Goal: Task Accomplishment & Management: Use online tool/utility

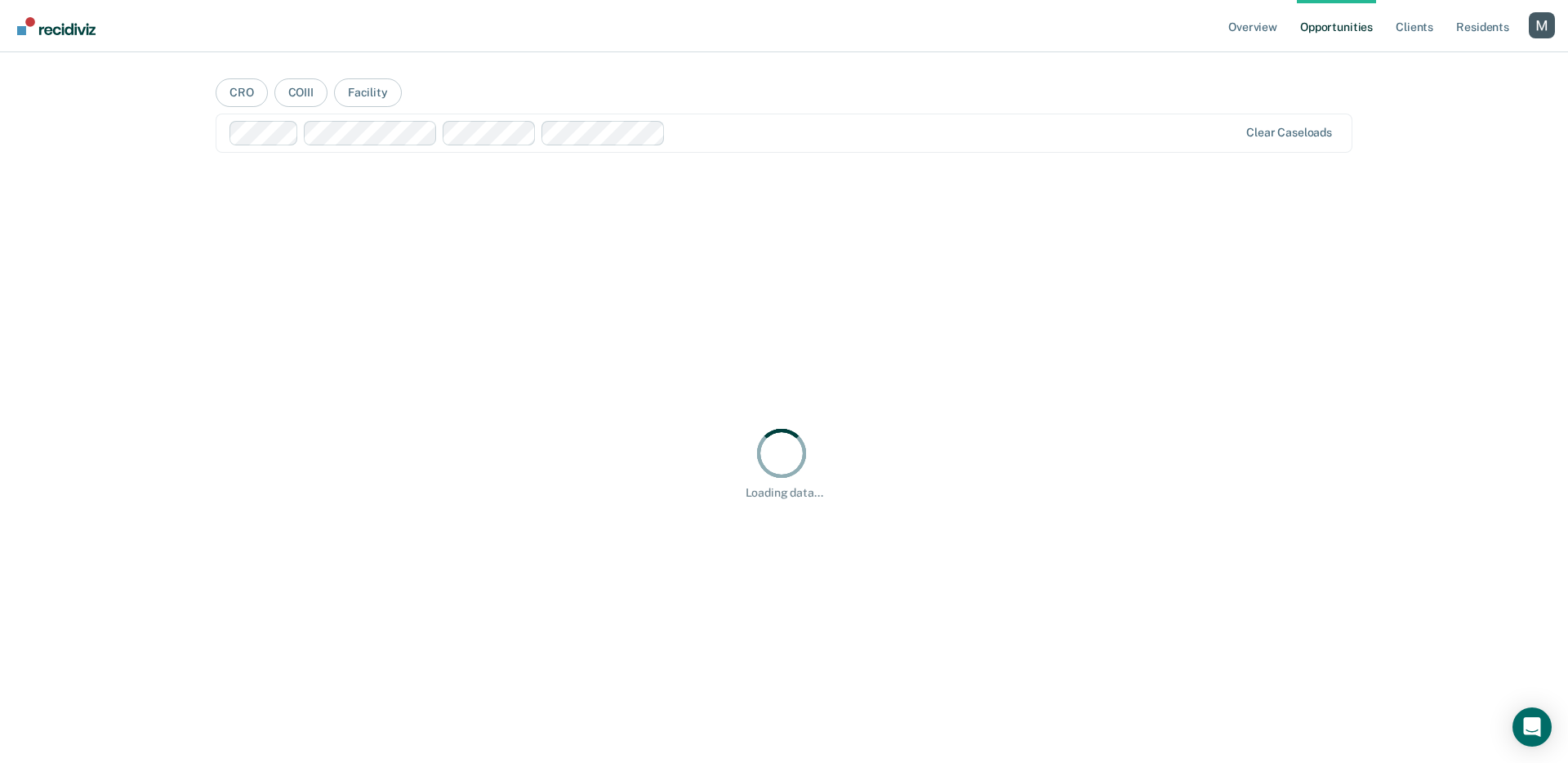
click at [1539, 30] on div "Profile dropdown button" at bounding box center [1541, 26] width 27 height 27
click at [1407, 67] on div "Overview Opportunities Client s Resident s Profile How it works Log Out CRO COI…" at bounding box center [784, 382] width 1568 height 763
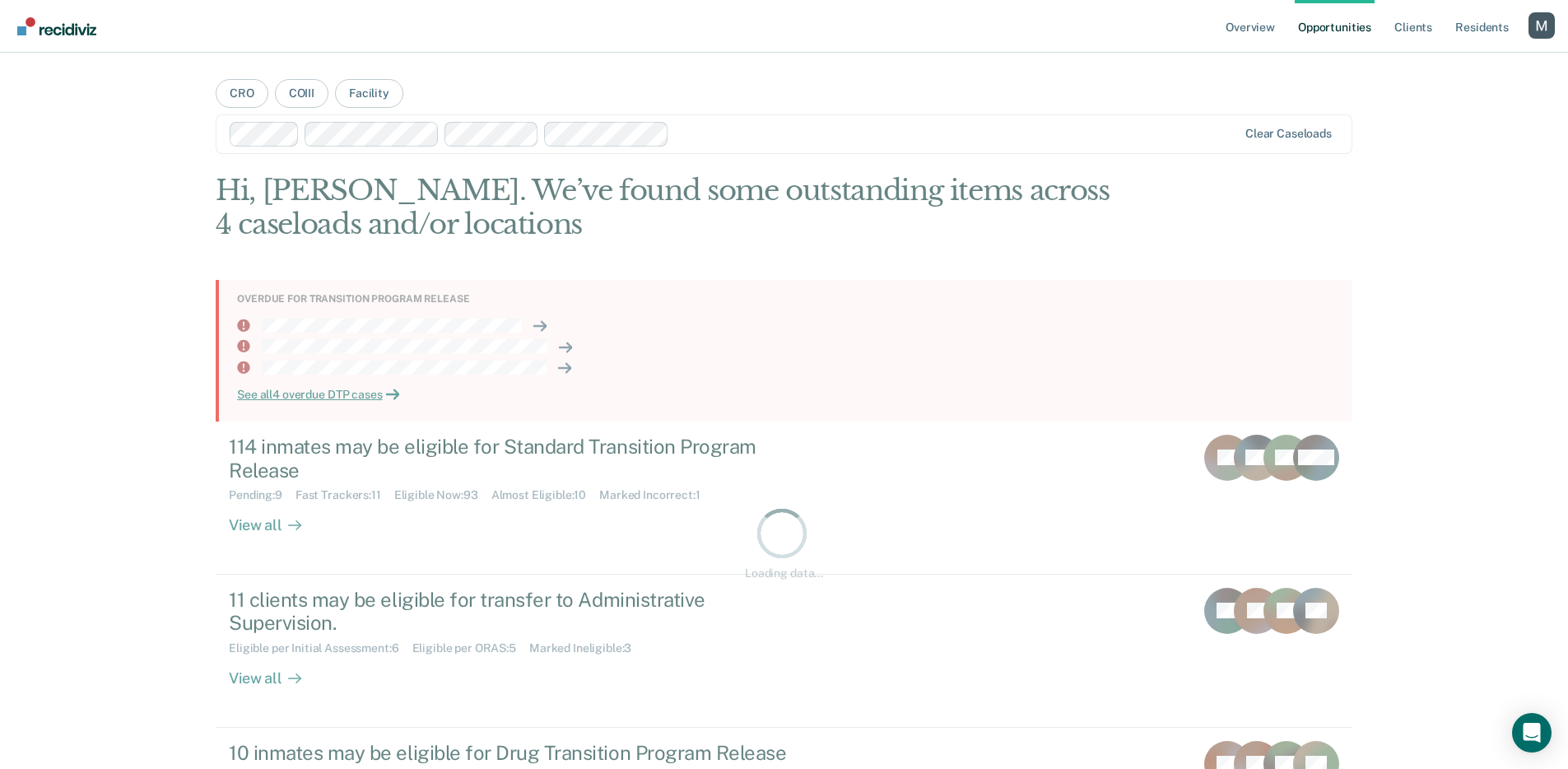
click at [1558, 21] on div "Overview Opportunities Client s Resident s Profile How it works Log Out" at bounding box center [784, 26] width 1568 height 53
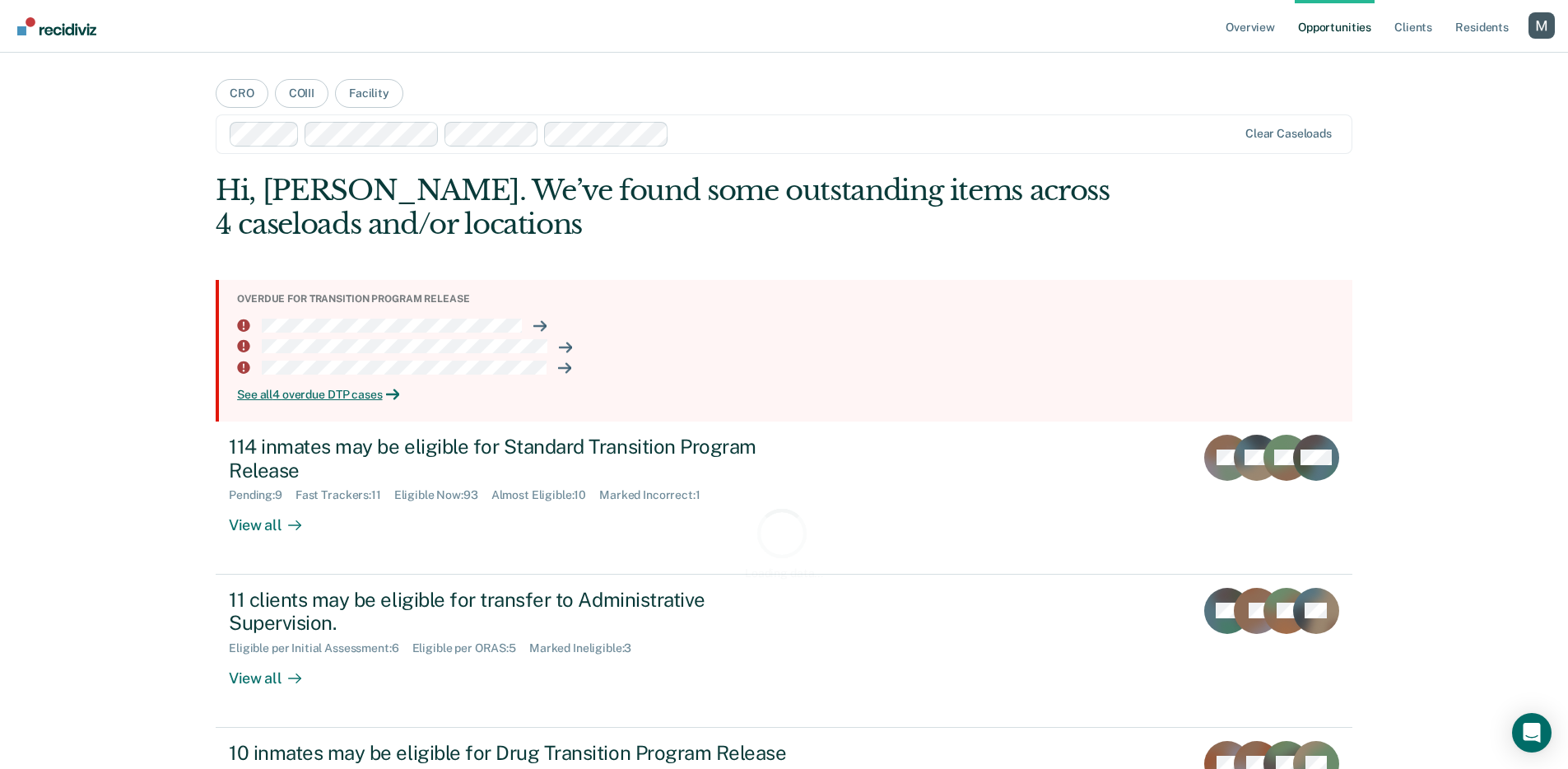
click at [1544, 25] on div "Profile dropdown button" at bounding box center [1542, 26] width 27 height 27
click at [1435, 58] on div "Overview Opportunities Client s Resident s Profile How it works Log Out CRO COI…" at bounding box center [784, 461] width 1568 height 922
click at [1434, 61] on div "Overview Opportunities Client s Resident s Profile How it works Log Out CRO COI…" at bounding box center [784, 461] width 1568 height 922
click at [1539, 27] on div "Profile dropdown button" at bounding box center [1542, 26] width 27 height 27
click at [1435, 62] on link "Profile" at bounding box center [1475, 67] width 133 height 14
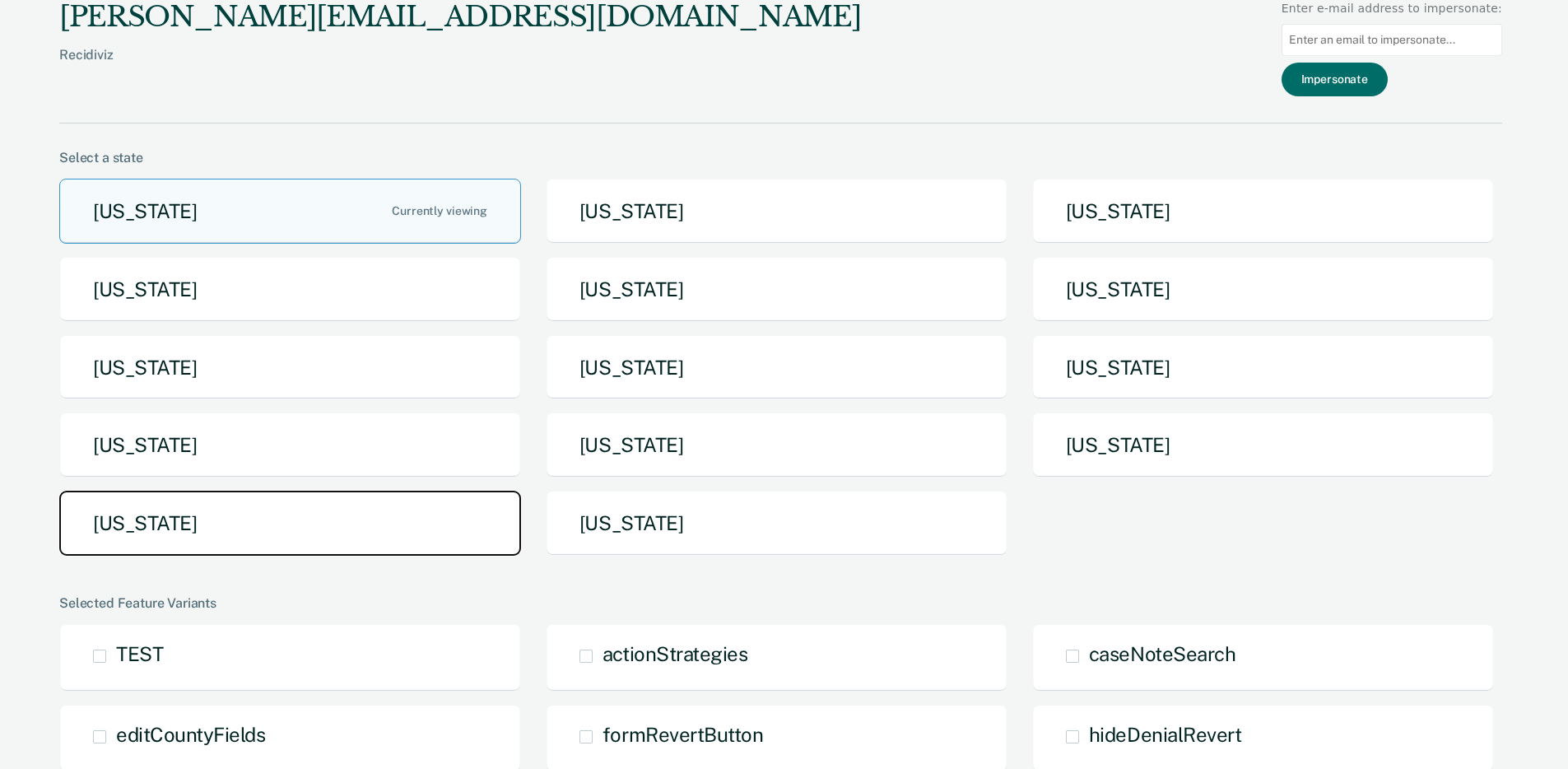
click at [362, 525] on button "[US_STATE]" at bounding box center [290, 523] width 462 height 65
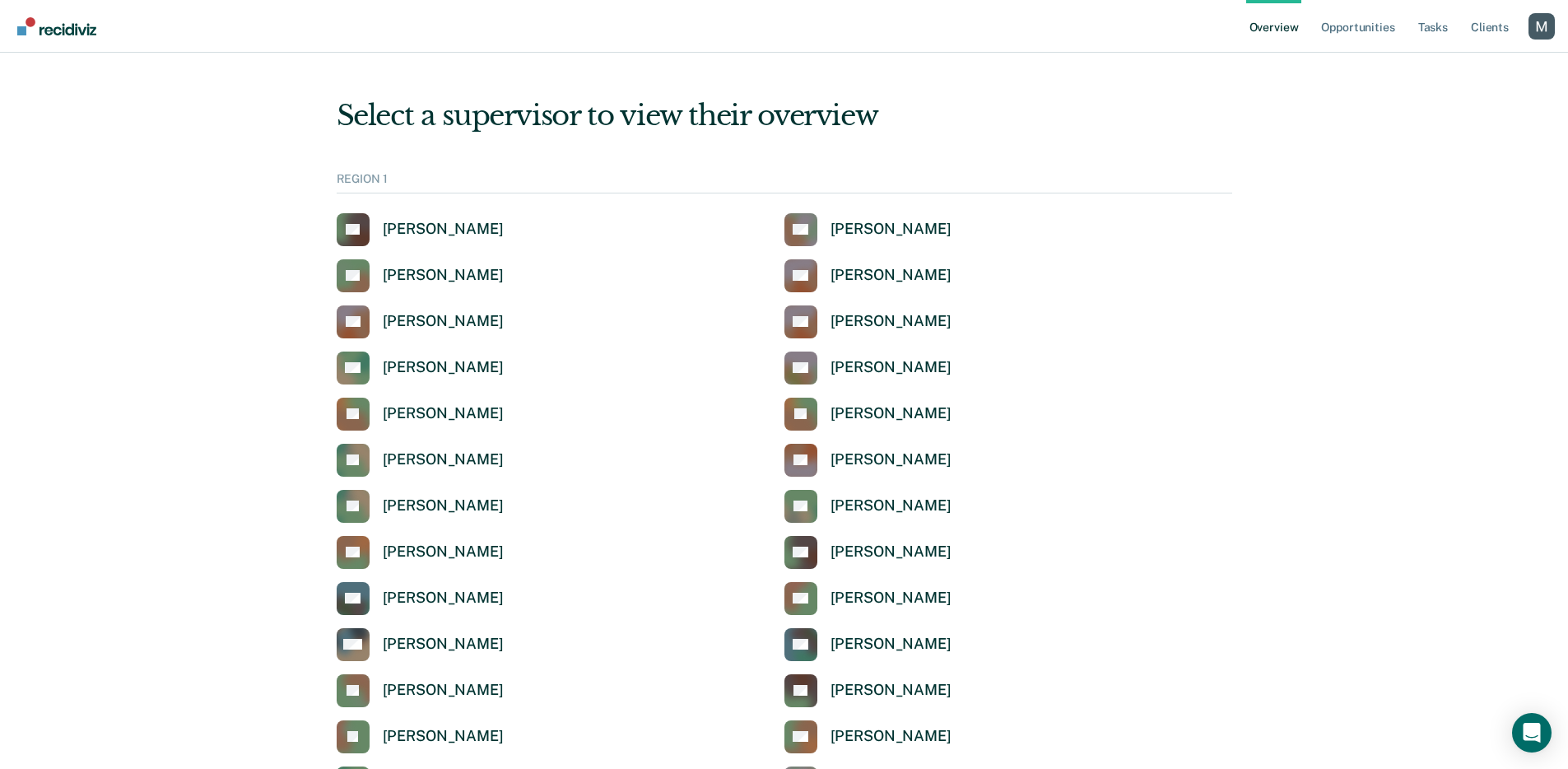
click at [1554, 29] on div "Profile dropdown button" at bounding box center [1542, 27] width 27 height 27
click at [1421, 66] on link "Profile" at bounding box center [1475, 66] width 133 height 14
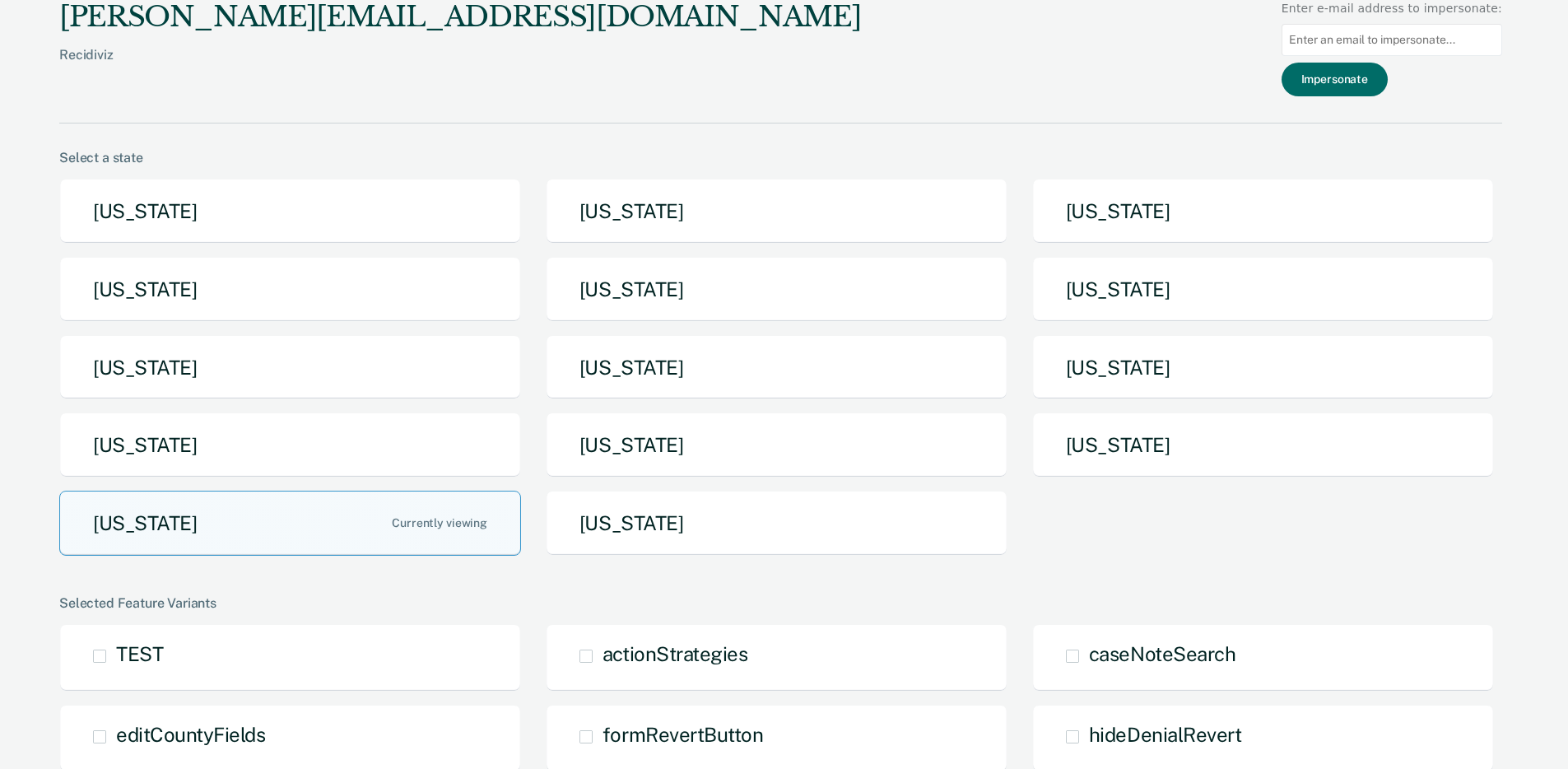
click at [1414, 37] on input at bounding box center [1391, 40] width 220 height 32
paste input "[EMAIL_ADDRESS][DOMAIN_NAME][US_STATE]"
type input "[EMAIL_ADDRESS][DOMAIN_NAME][US_STATE]"
click at [1381, 82] on button "Impersonate" at bounding box center [1334, 79] width 106 height 34
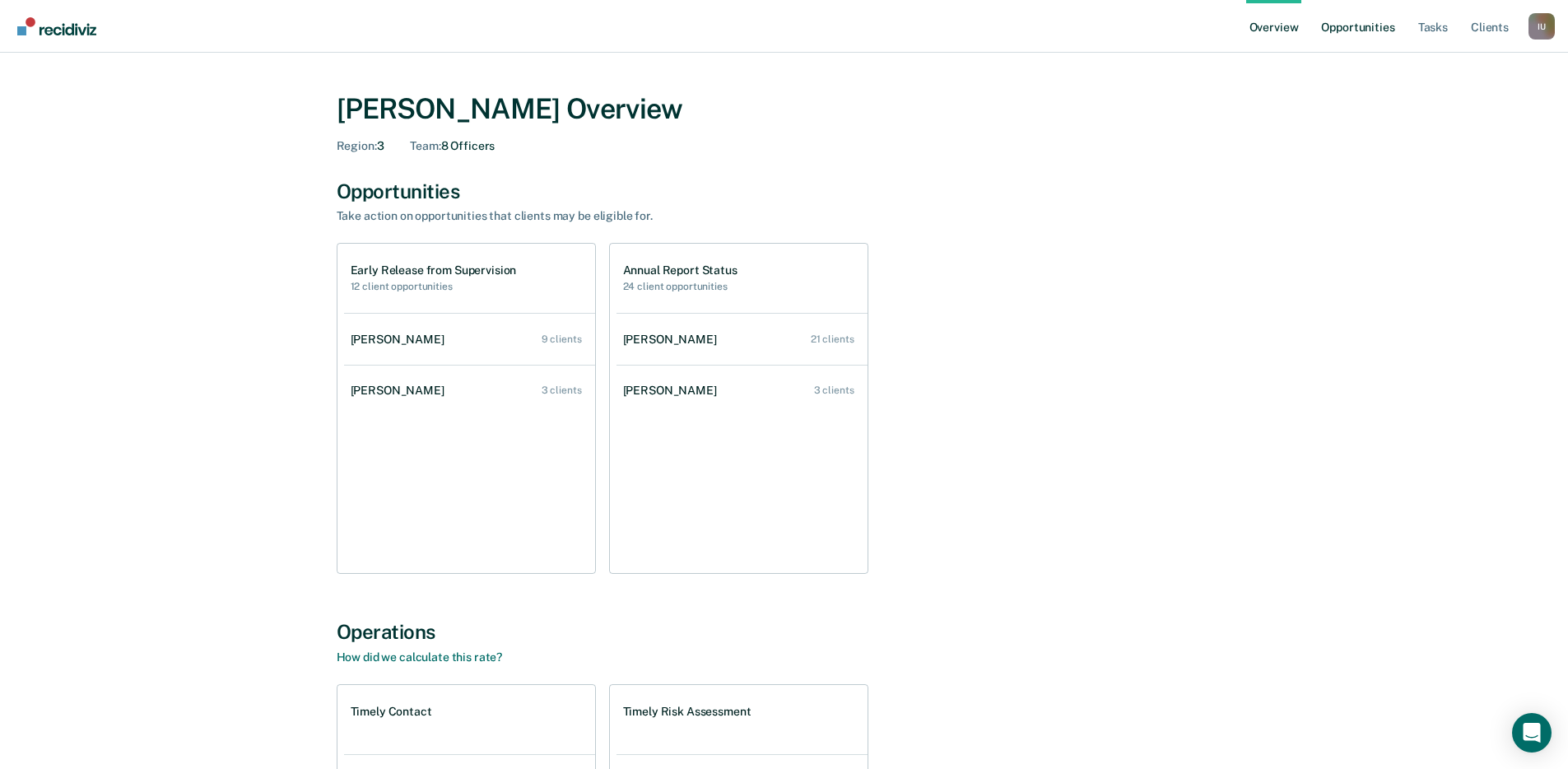
click at [1351, 31] on link "Opportunities" at bounding box center [1358, 26] width 80 height 53
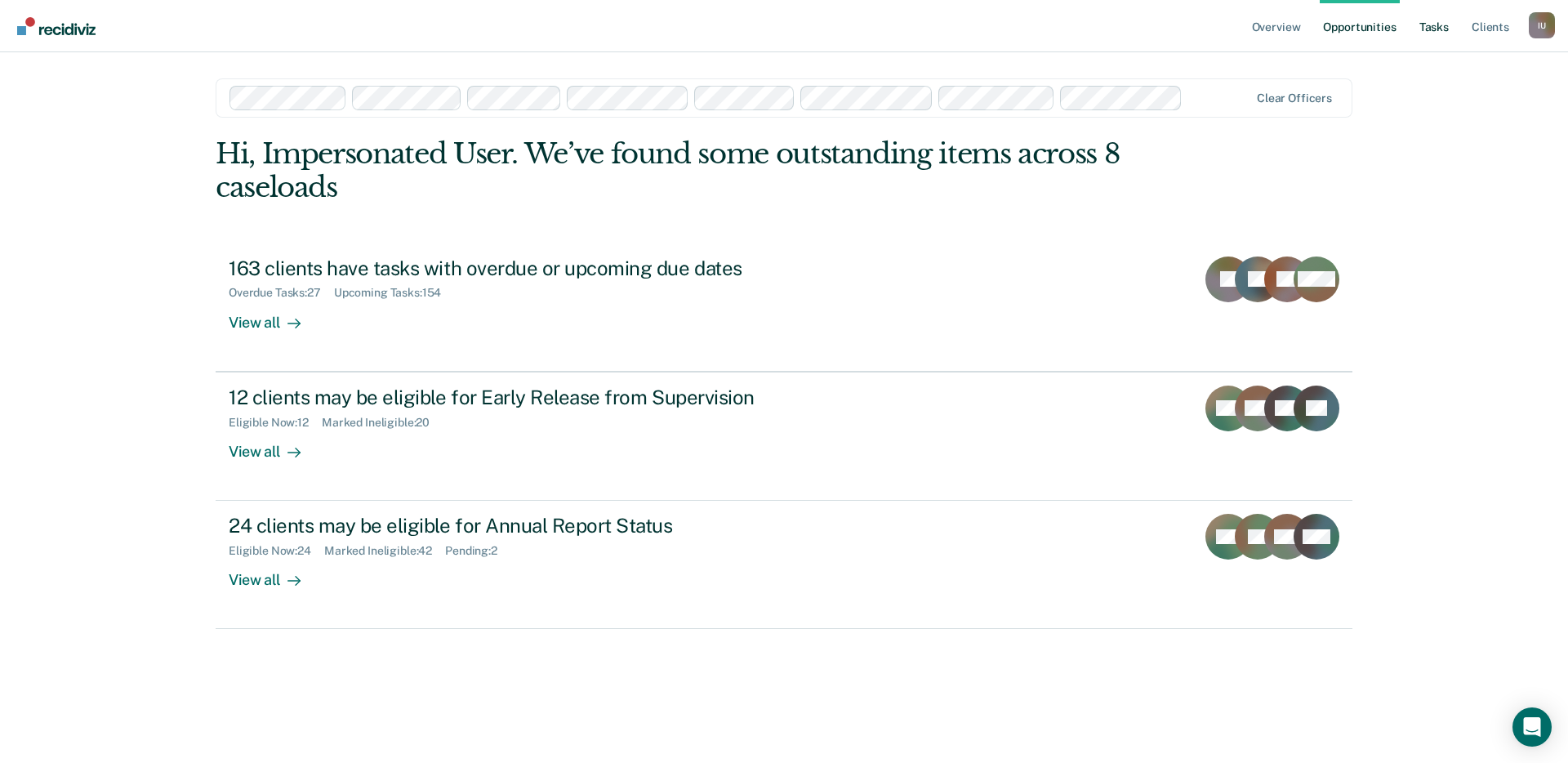
click at [1443, 26] on link "Tasks" at bounding box center [1433, 26] width 36 height 52
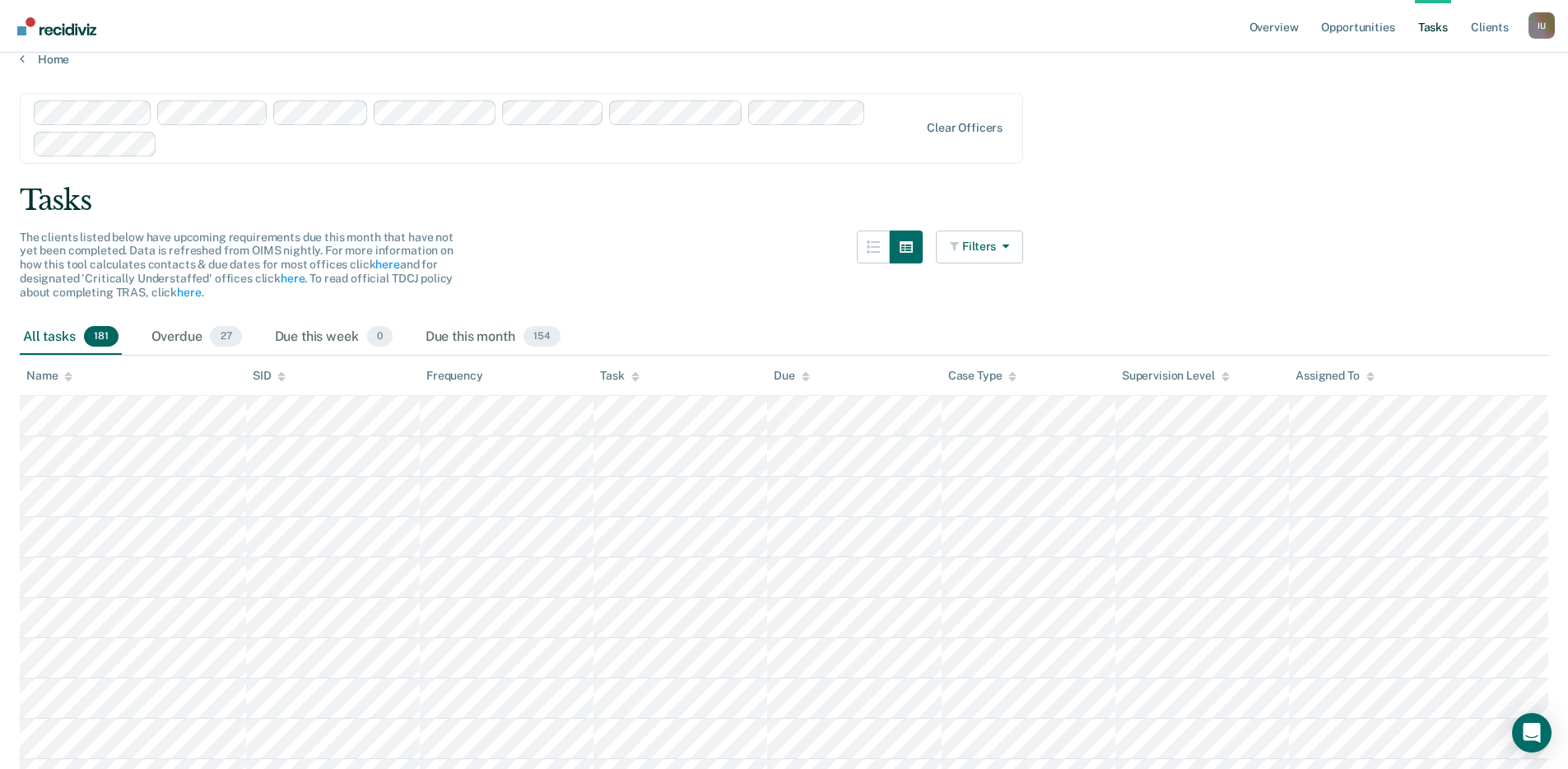
scroll to position [15, 0]
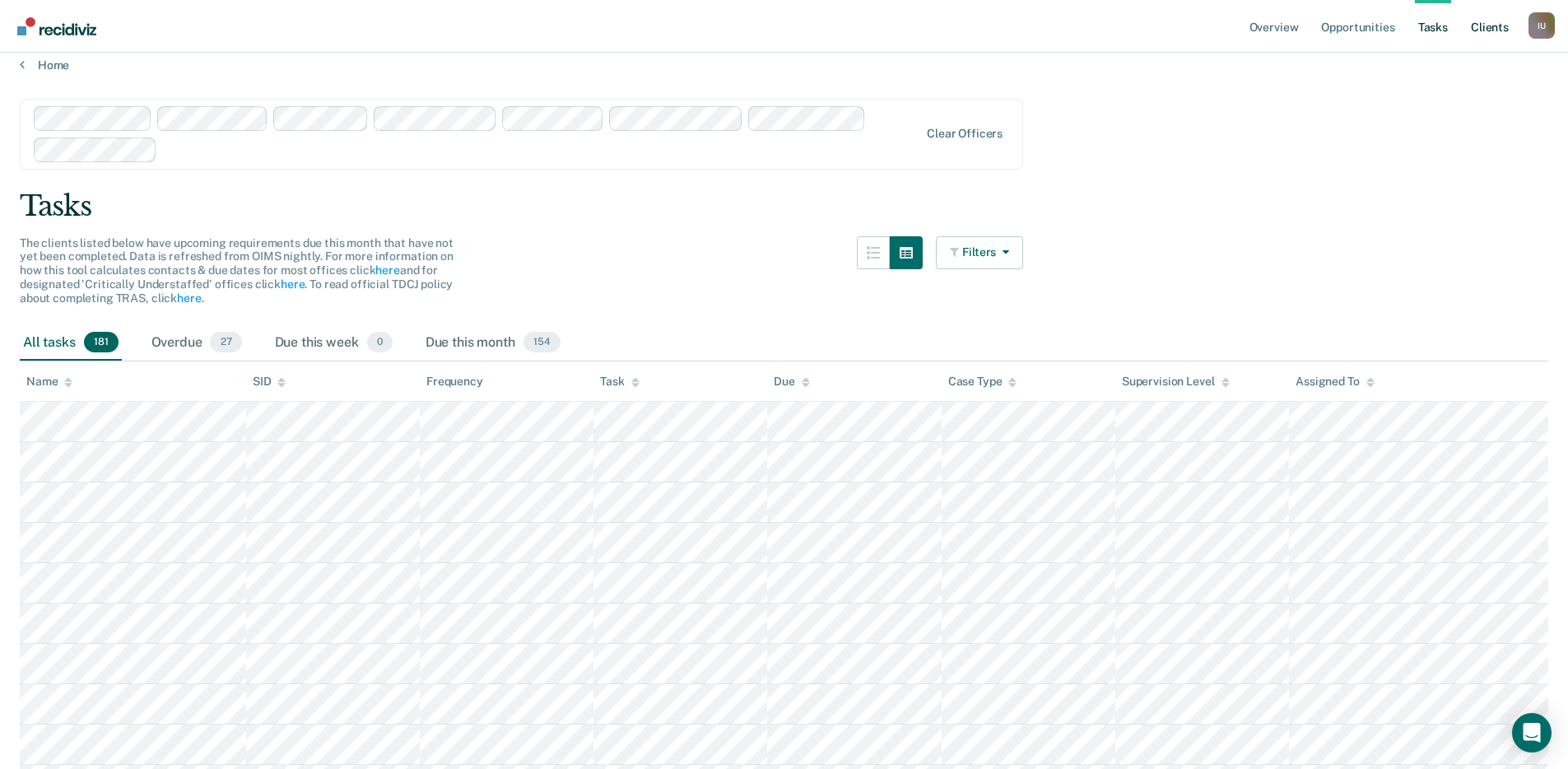
click at [1499, 26] on link "Client s" at bounding box center [1490, 26] width 45 height 53
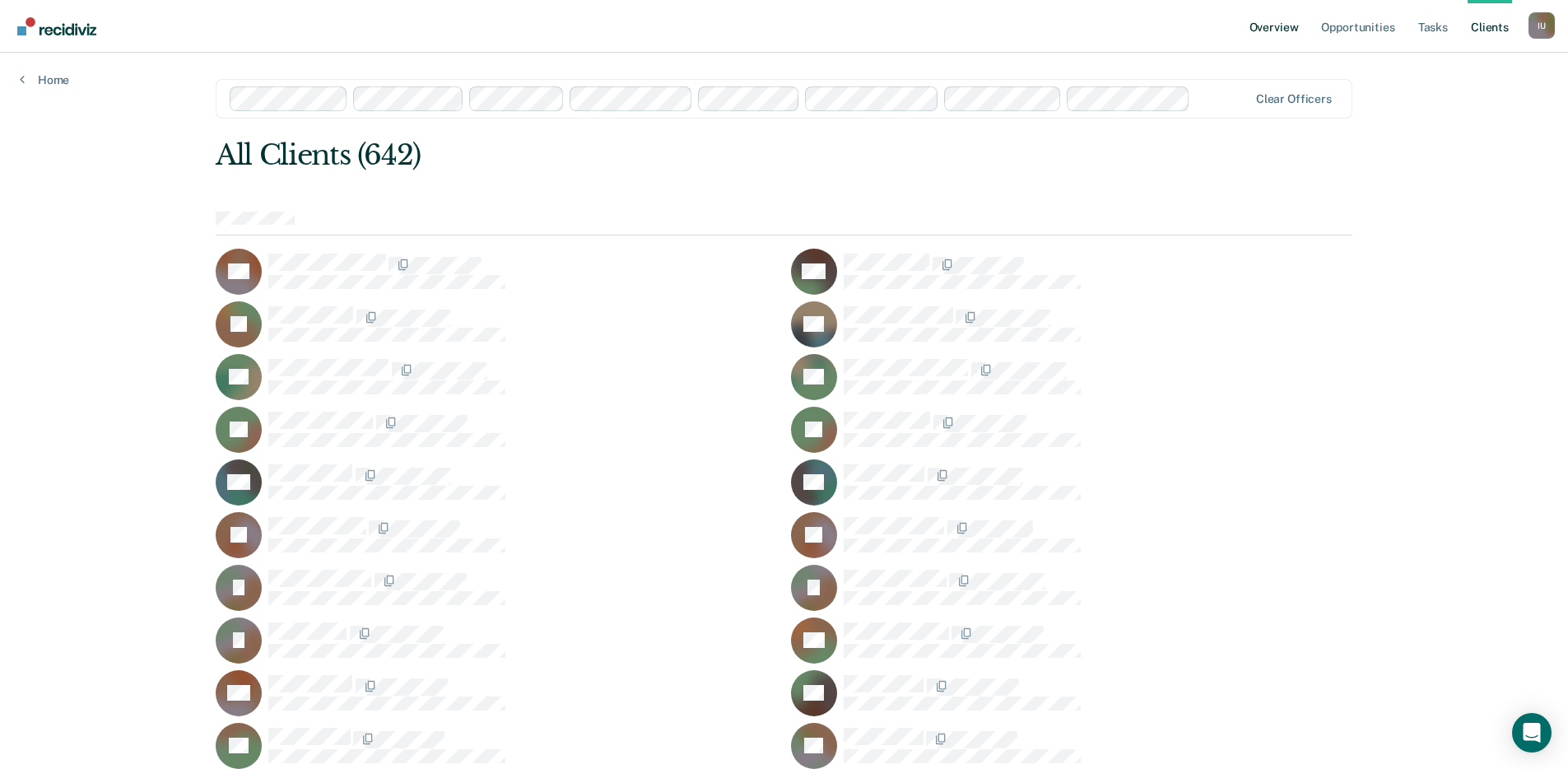
click at [1283, 16] on link "Overview" at bounding box center [1274, 26] width 56 height 53
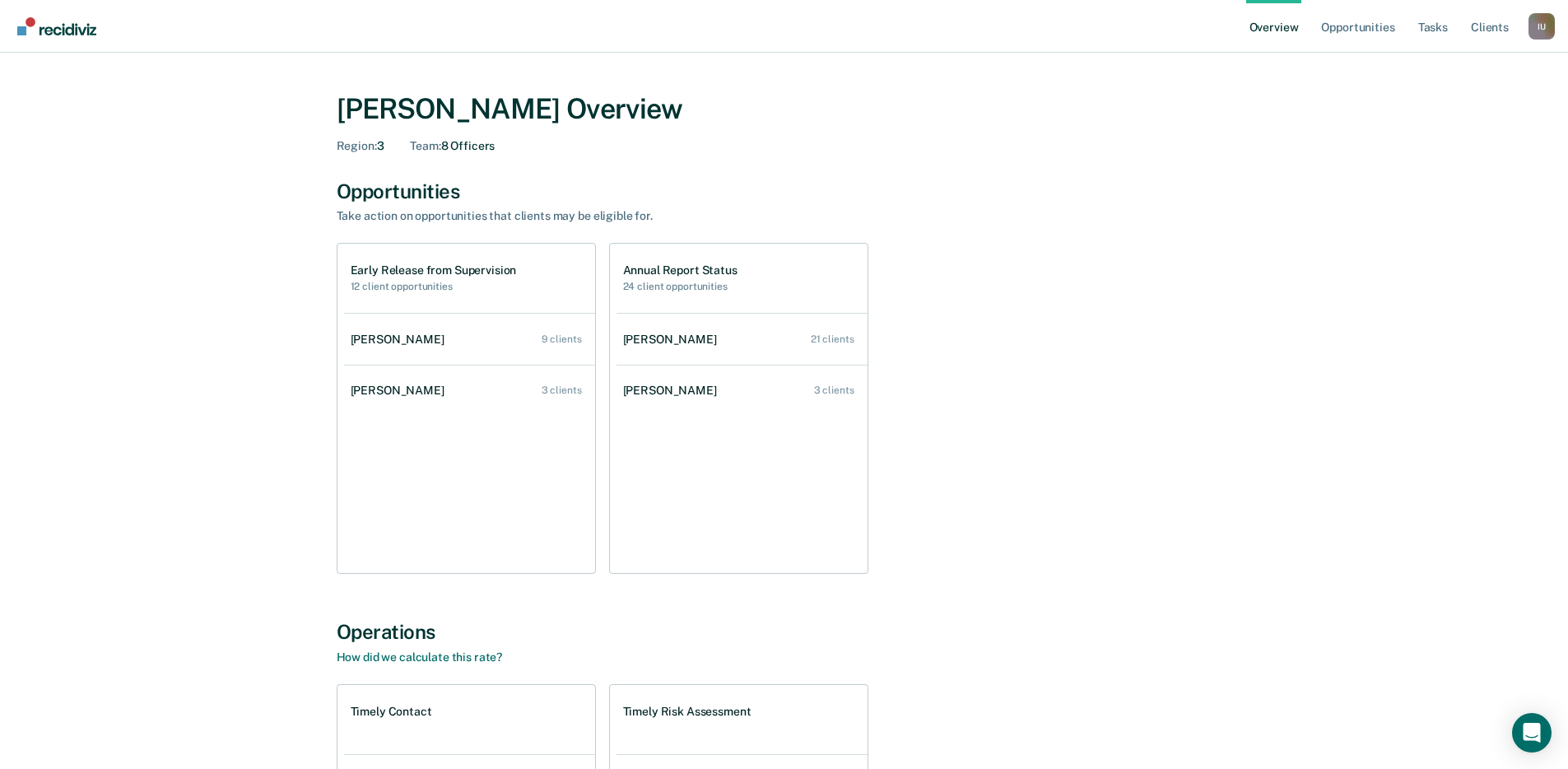
click at [1551, 33] on div "I U" at bounding box center [1542, 27] width 27 height 27
click at [1436, 65] on link "Profile" at bounding box center [1475, 66] width 133 height 14
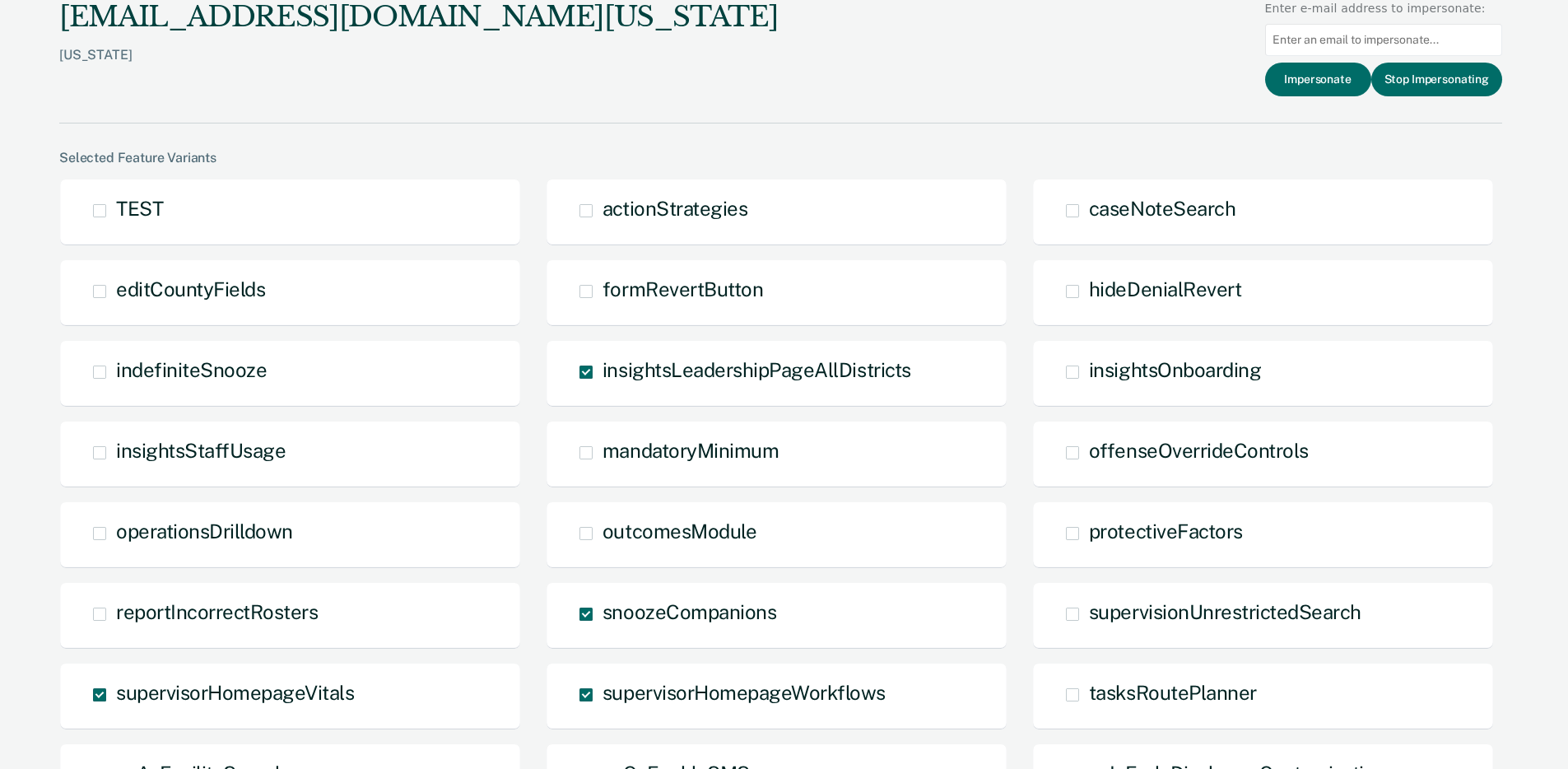
click at [1365, 48] on input at bounding box center [1383, 40] width 237 height 32
paste input "[PERSON_NAME][EMAIL_ADDRESS][PERSON_NAME][DOMAIN_NAME][US_STATE]"
type input "[PERSON_NAME][EMAIL_ADDRESS][PERSON_NAME][DOMAIN_NAME][US_STATE]"
click at [1289, 79] on button "Impersonate" at bounding box center [1317, 79] width 106 height 34
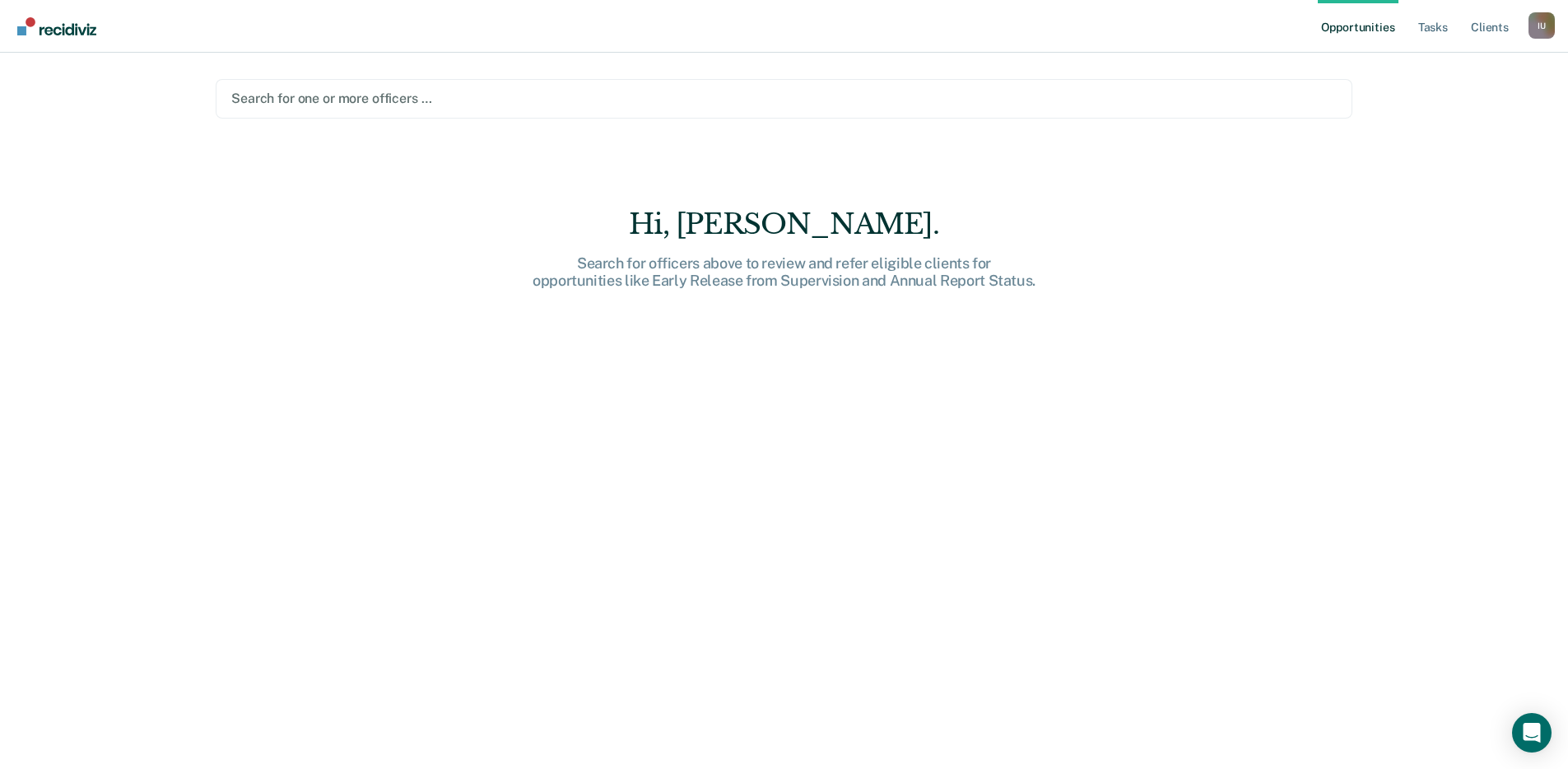
click at [301, 97] on div at bounding box center [783, 98] width 1105 height 19
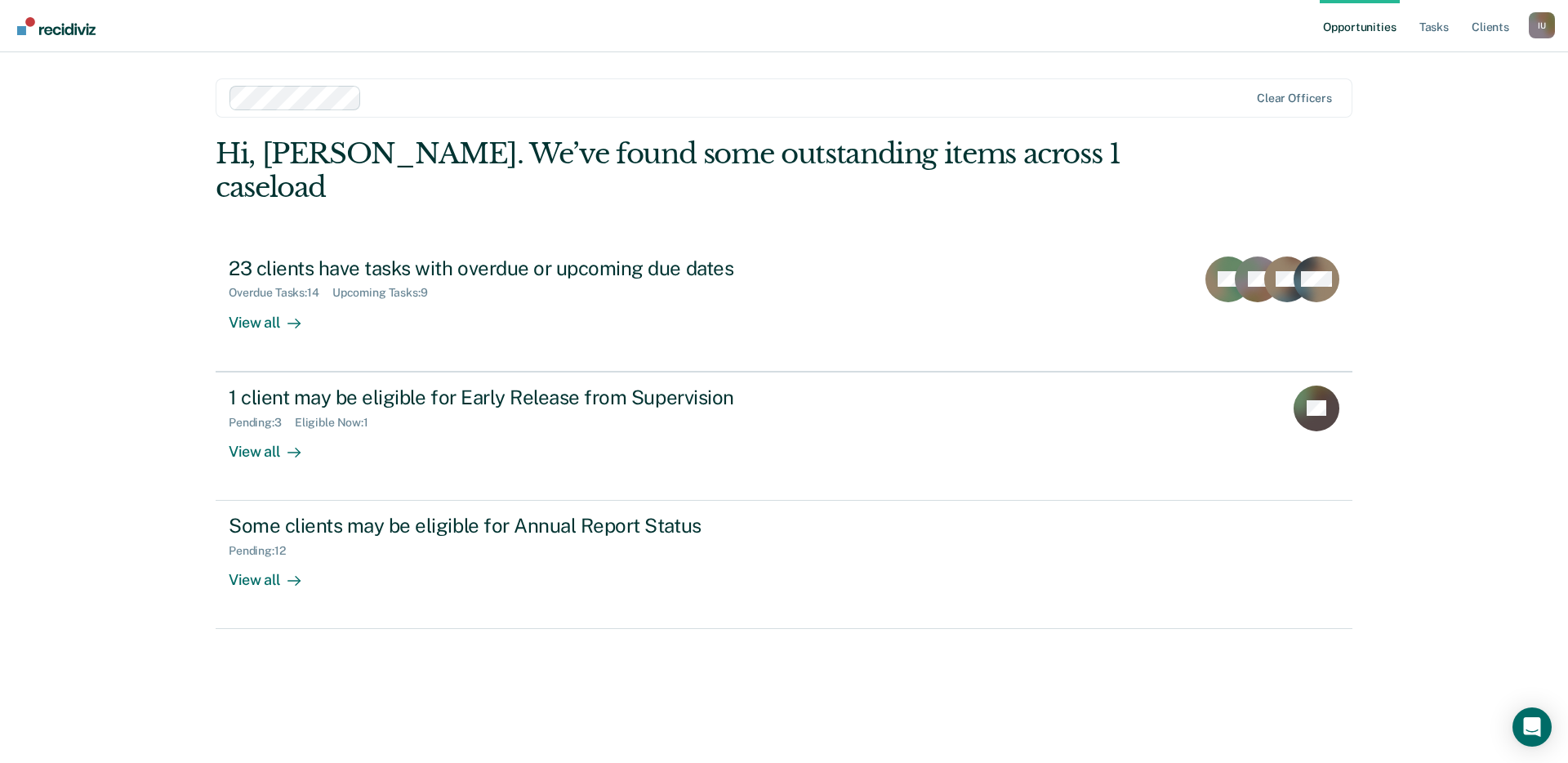
click at [375, 84] on div "Clear officers" at bounding box center [784, 98] width 1136 height 39
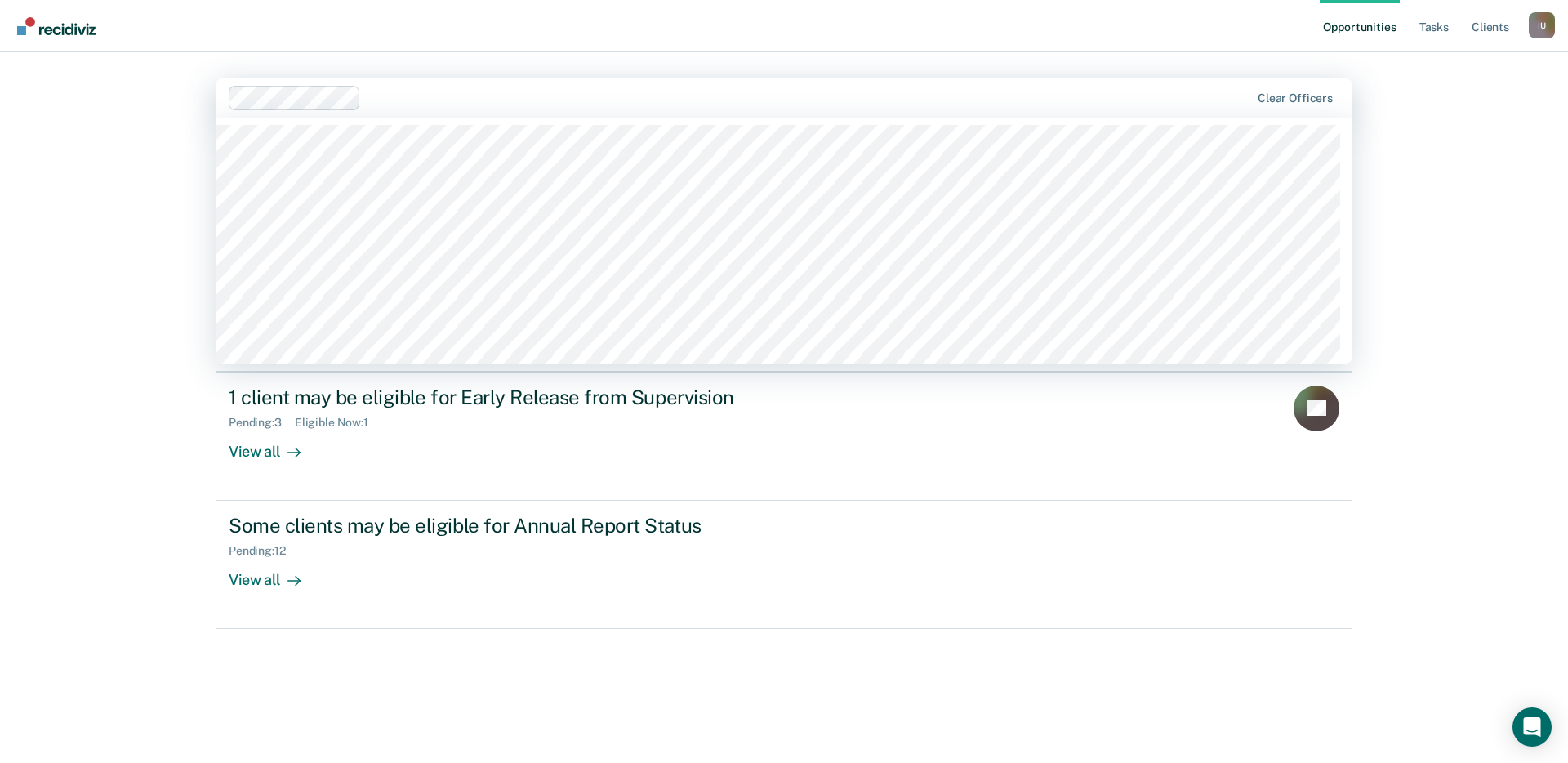
click at [363, 58] on main "option [PERSON_NAME], selected. [PERSON_NAME], 1 of 1192. 1192 results availabl…" at bounding box center [783, 388] width 1176 height 672
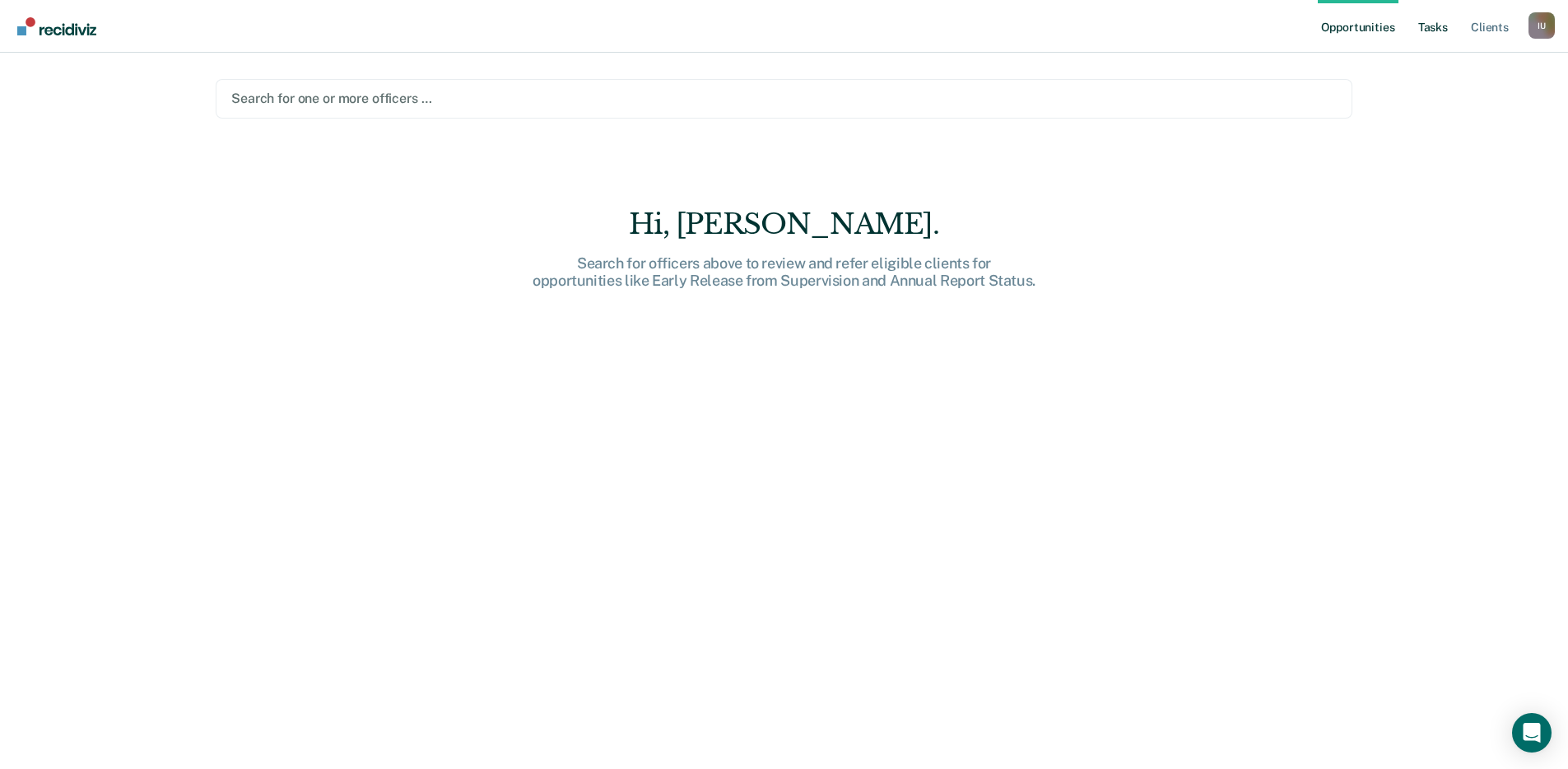
click at [1427, 16] on link "Tasks" at bounding box center [1432, 26] width 37 height 53
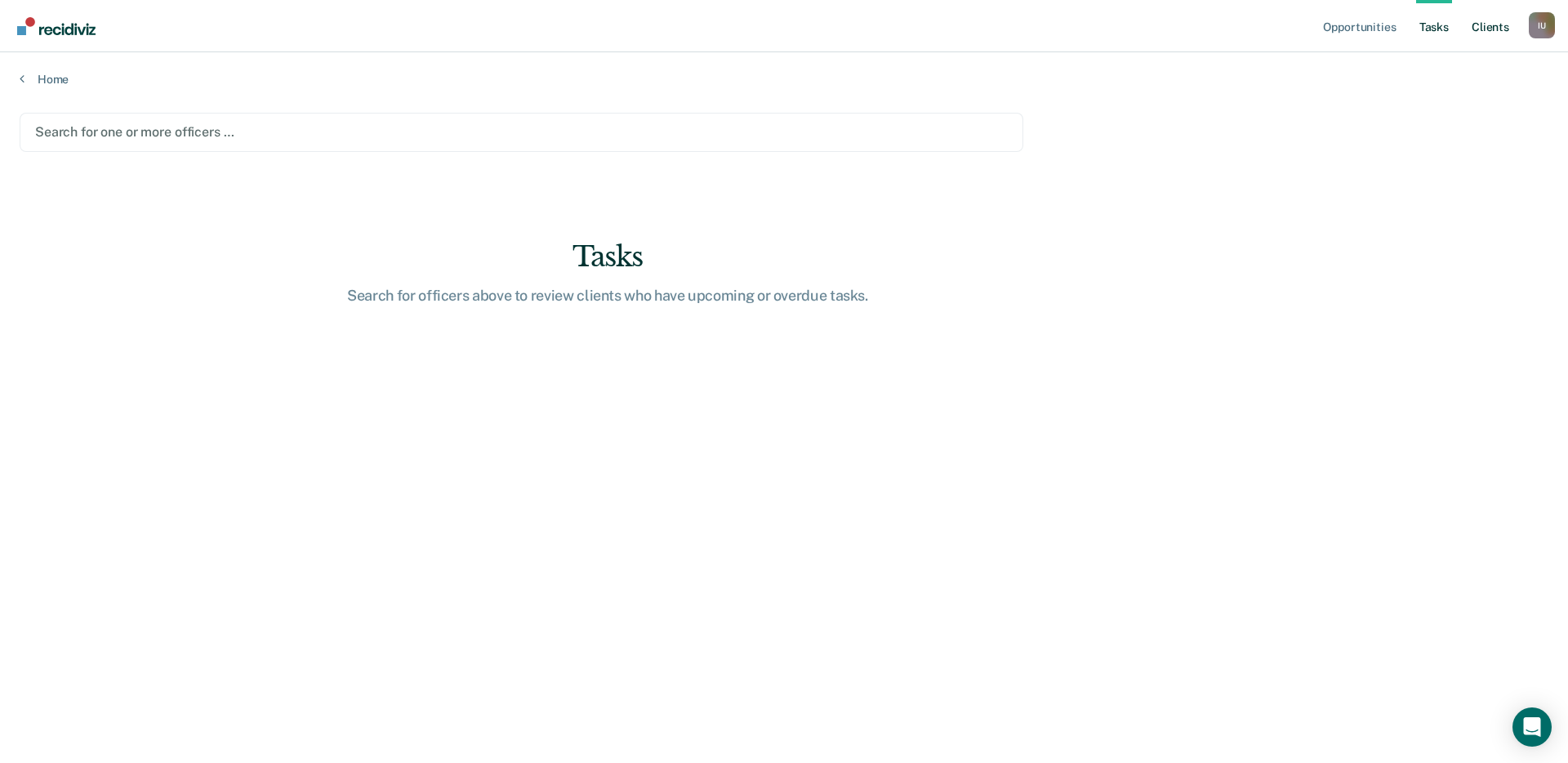
click at [1491, 24] on link "Client s" at bounding box center [1490, 26] width 44 height 52
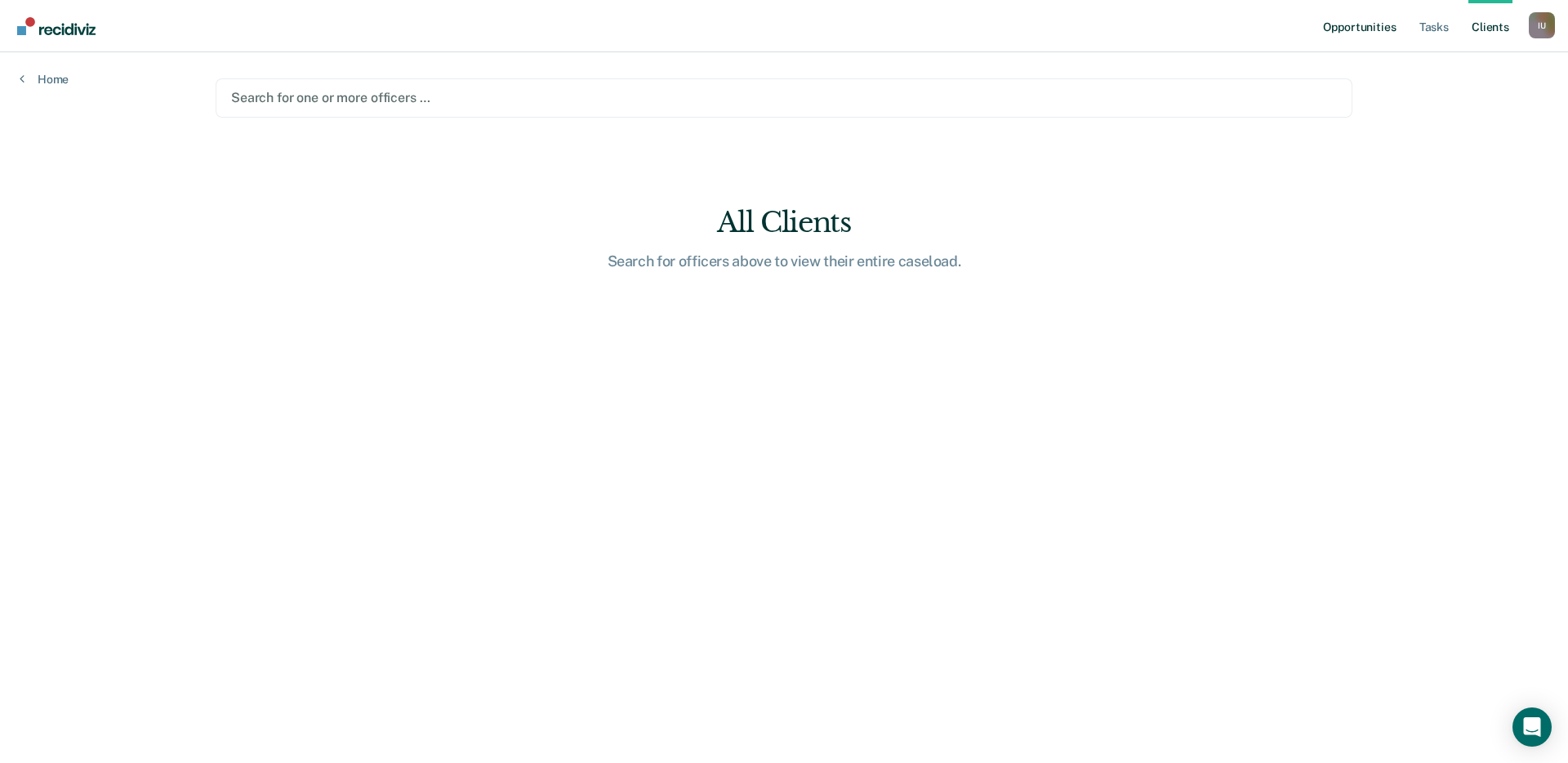
click at [1348, 23] on link "Opportunities" at bounding box center [1359, 26] width 80 height 52
